Goal: Entertainment & Leisure: Consume media (video, audio)

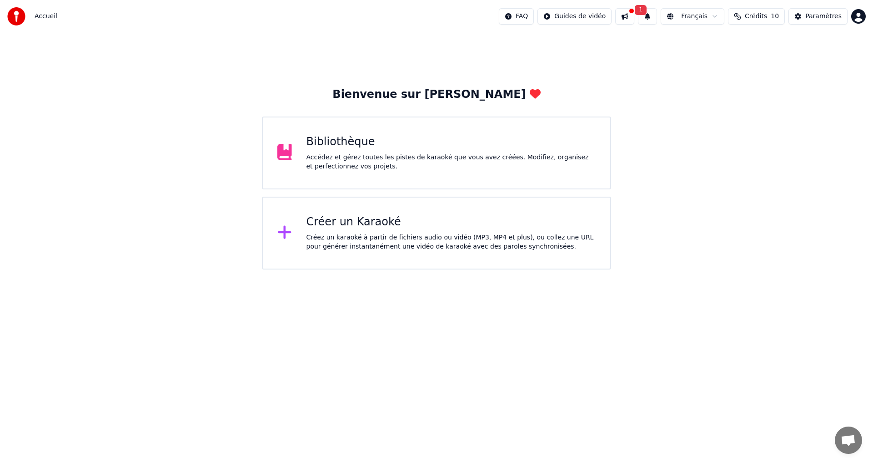
click at [321, 150] on div "Bibliothèque Accédez et gérez toutes les pistes de karaoké que vous avez créées…" at bounding box center [452, 153] width 290 height 36
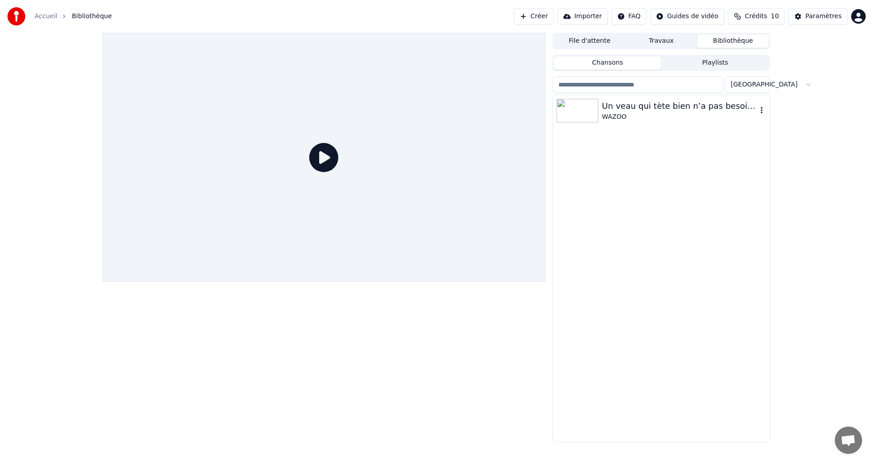
click at [651, 110] on div "Un veau qui tète bien n’a pas besoin de foin" at bounding box center [679, 106] width 155 height 13
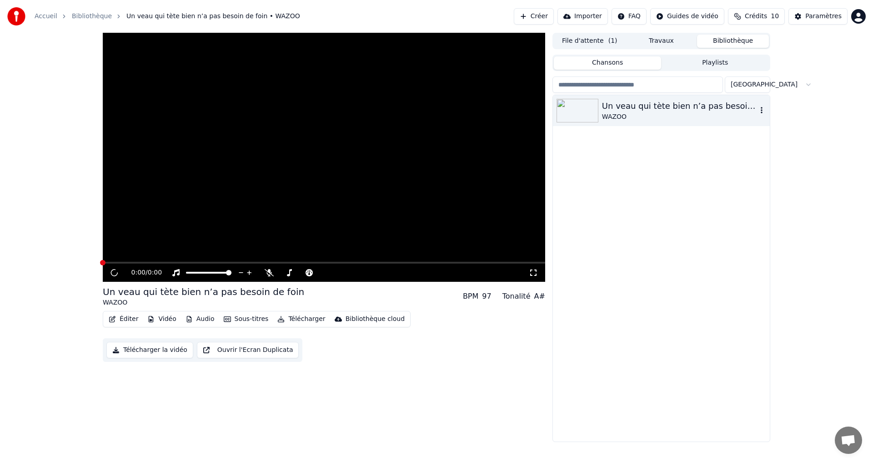
click at [651, 110] on div "Un veau qui tète bien n’a pas besoin de foin" at bounding box center [679, 106] width 155 height 13
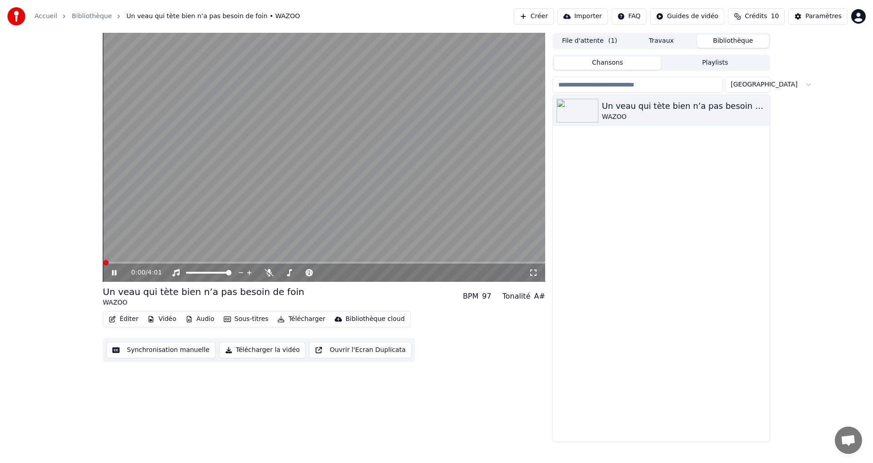
click at [533, 272] on icon at bounding box center [533, 272] width 9 height 7
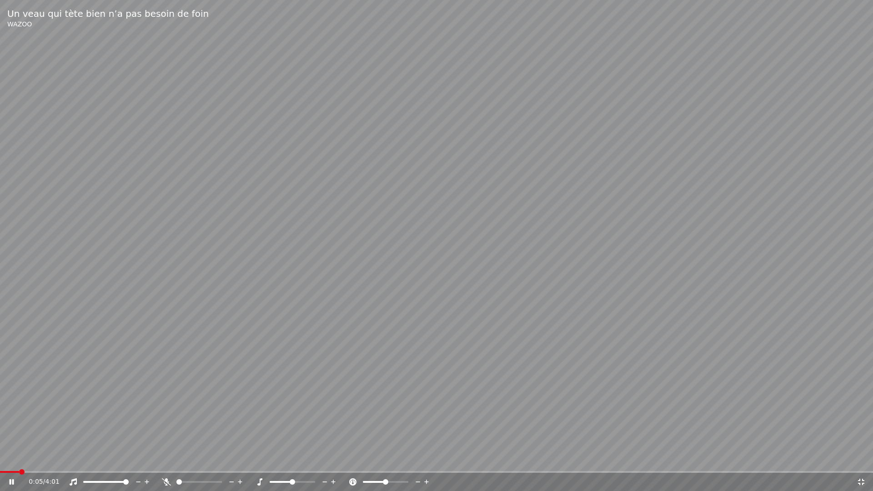
click at [198, 462] on span at bounding box center [198, 482] width 45 height 2
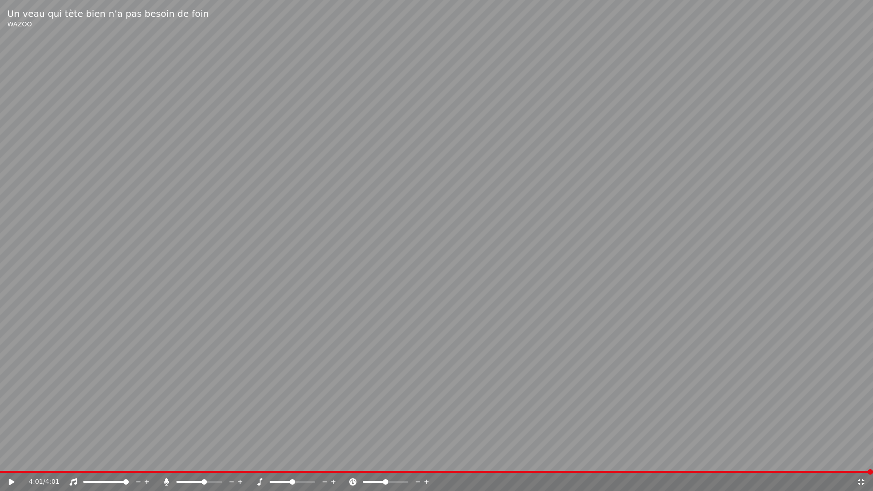
click at [860, 462] on icon at bounding box center [861, 482] width 6 height 6
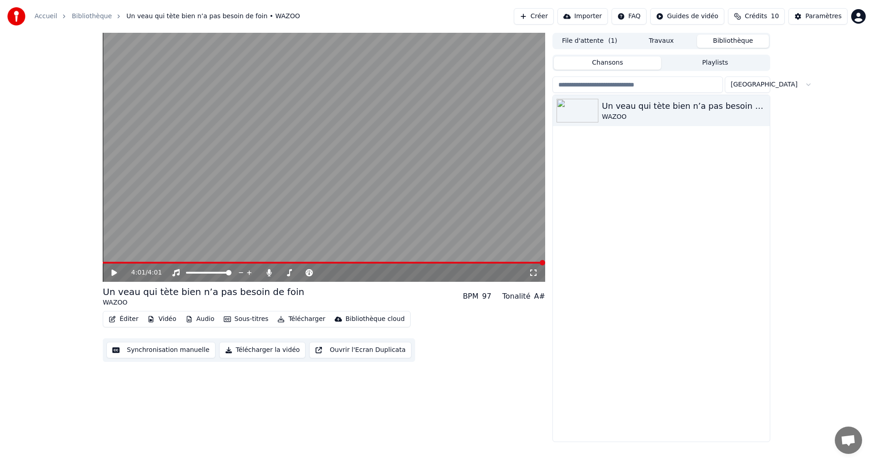
click at [693, 307] on div "Un veau qui tète bien n’a pas besoin de foin WAZOO" at bounding box center [661, 268] width 217 height 346
click at [679, 396] on div "Un veau qui tète bien n’a pas besoin de foin WAZOO" at bounding box center [661, 268] width 217 height 346
